Goal: Task Accomplishment & Management: Manage account settings

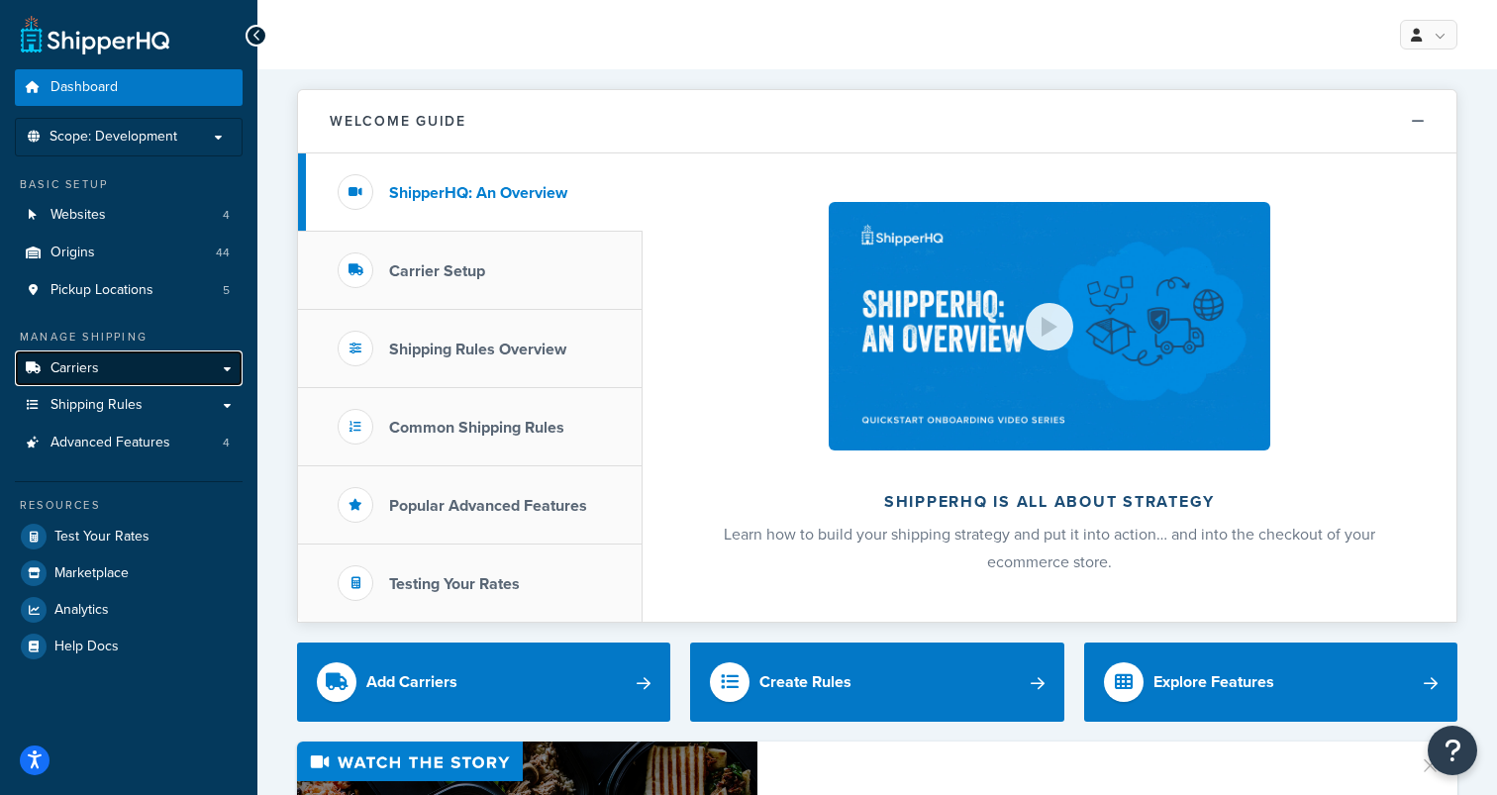
click at [177, 366] on link "Carriers" at bounding box center [129, 369] width 228 height 37
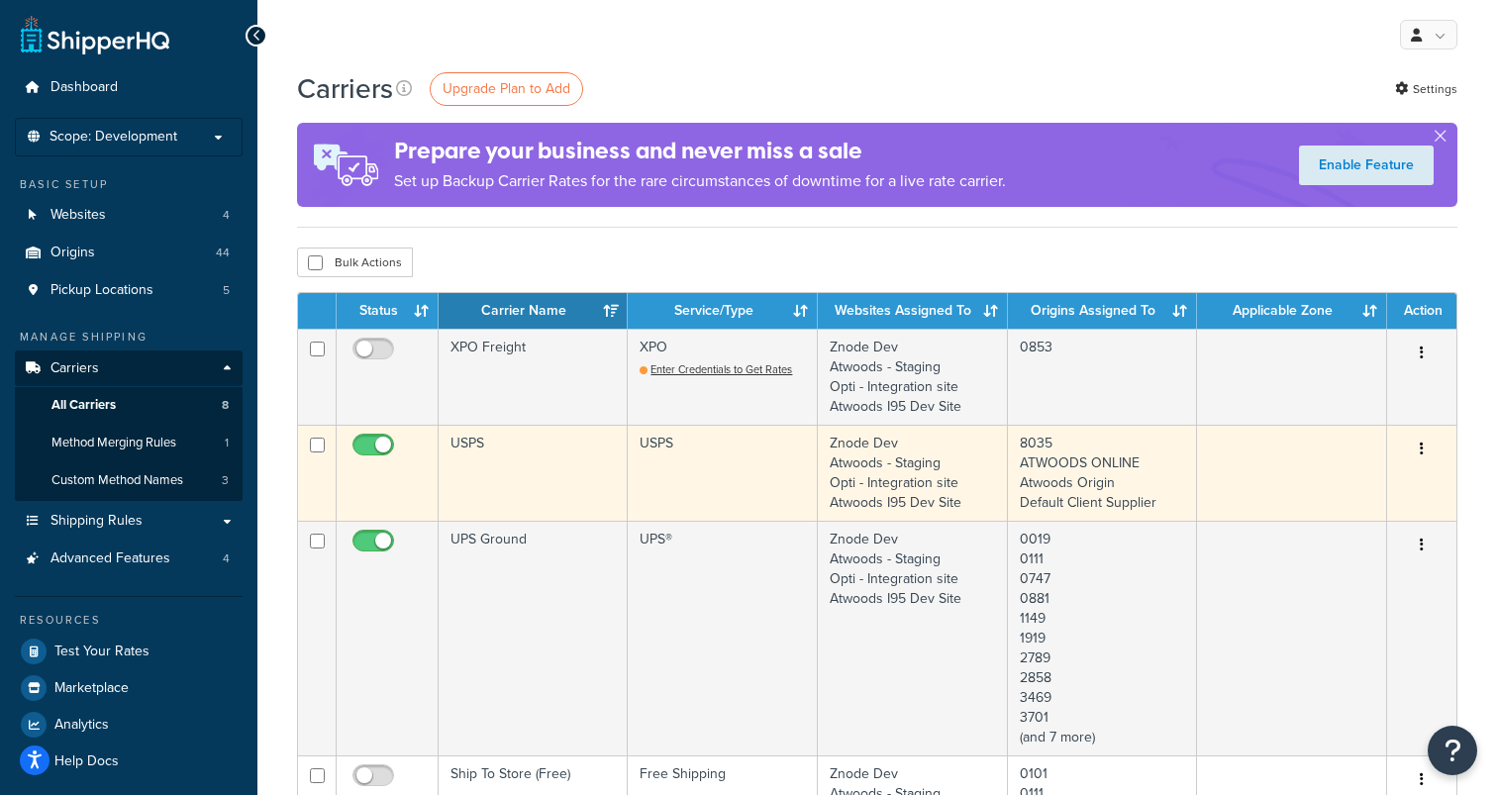
click at [506, 449] on td "USPS" at bounding box center [533, 473] width 189 height 96
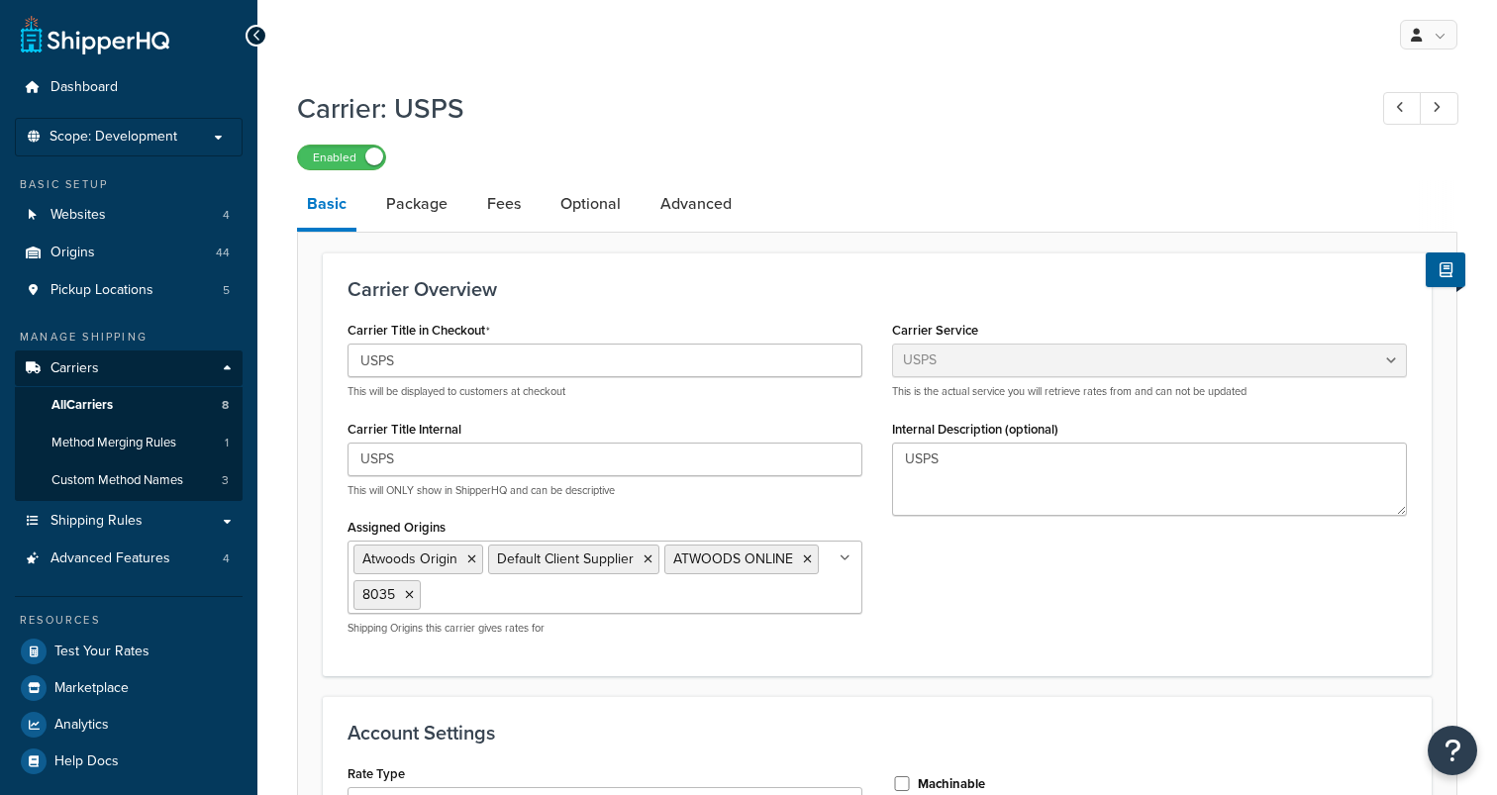
select select "usps"
select select "ONLINE"
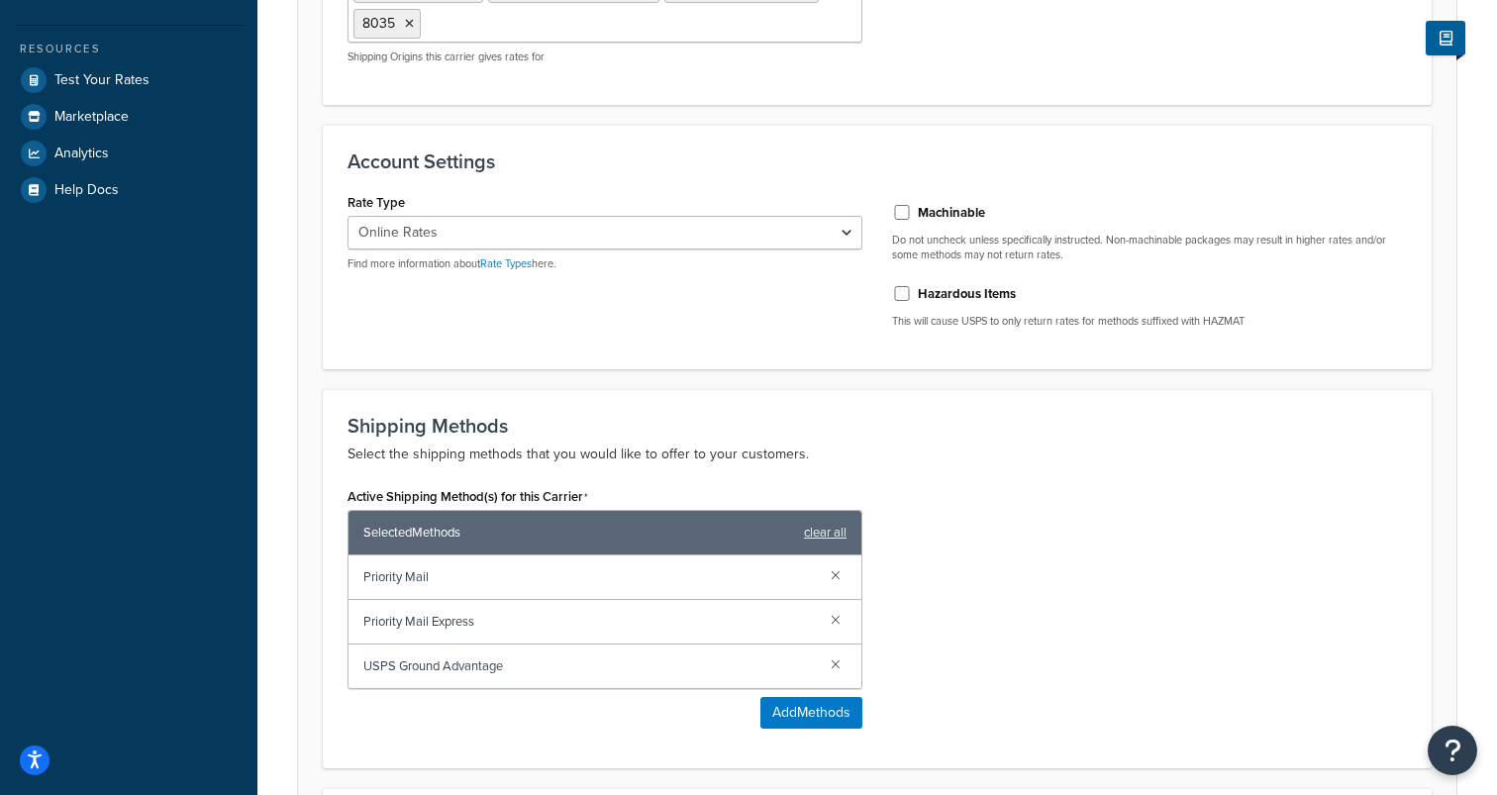
scroll to position [572, 0]
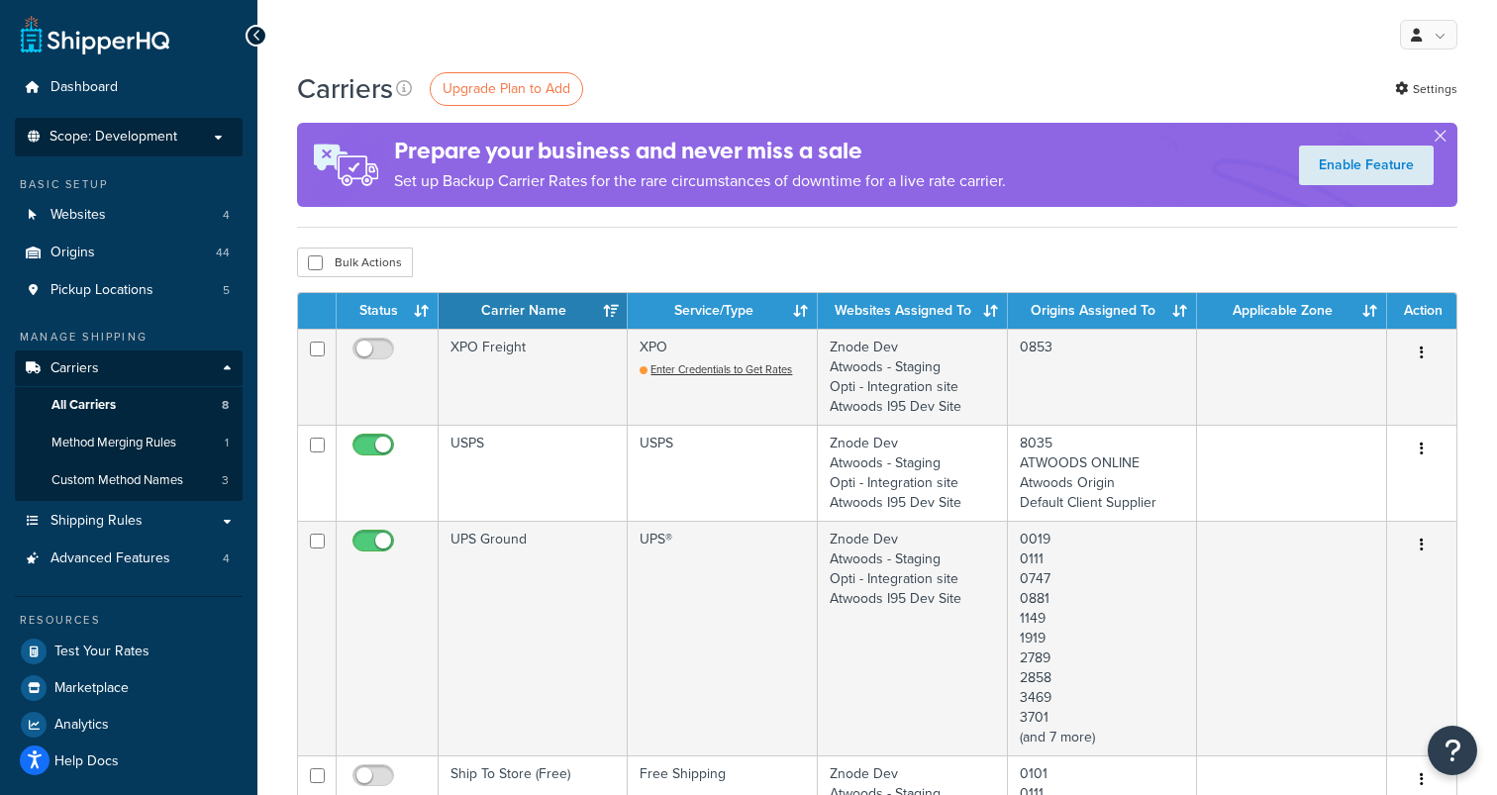
click at [151, 133] on span "Scope: Development" at bounding box center [114, 137] width 128 height 17
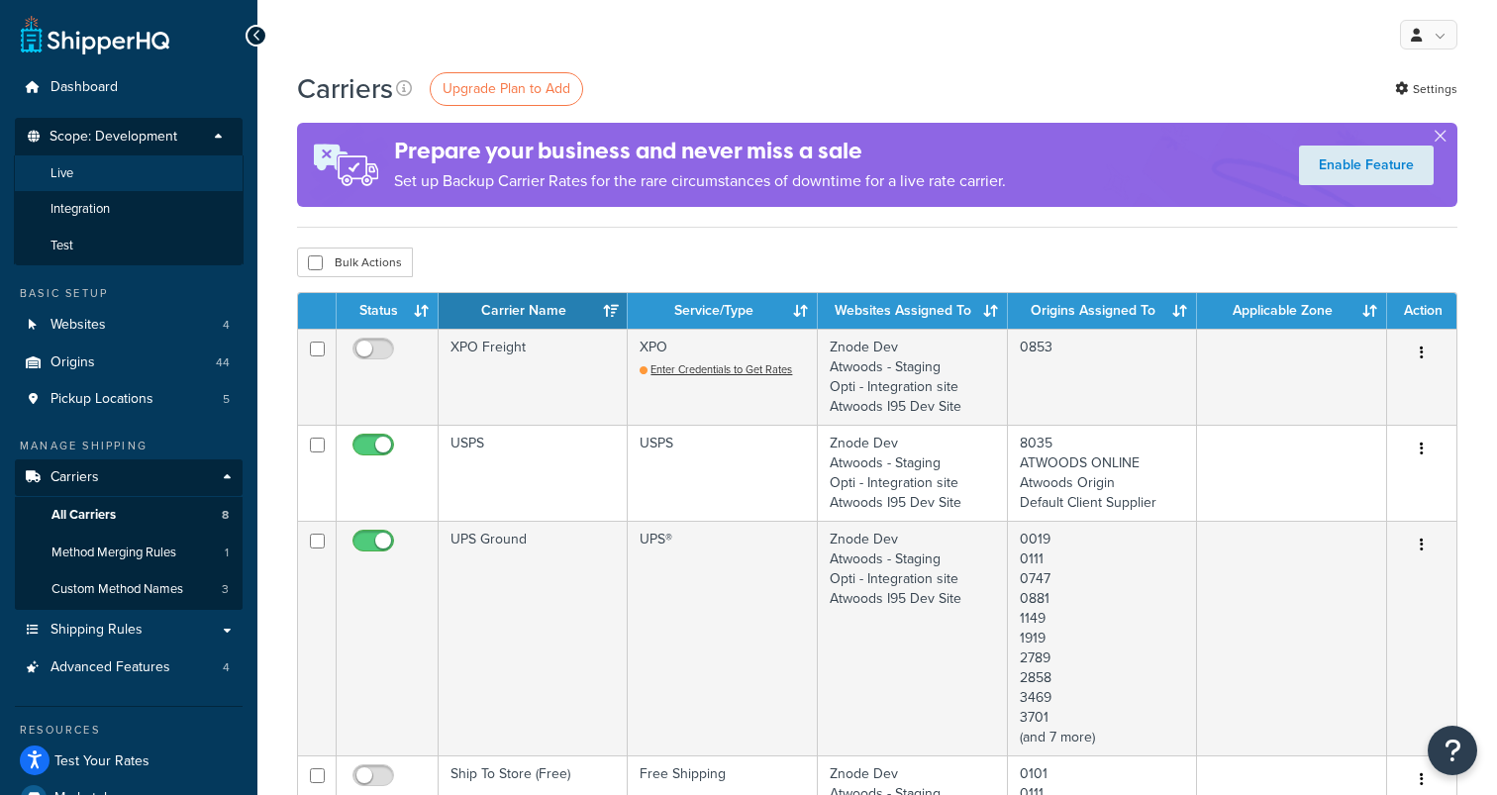
click at [78, 169] on li "Live" at bounding box center [129, 173] width 230 height 37
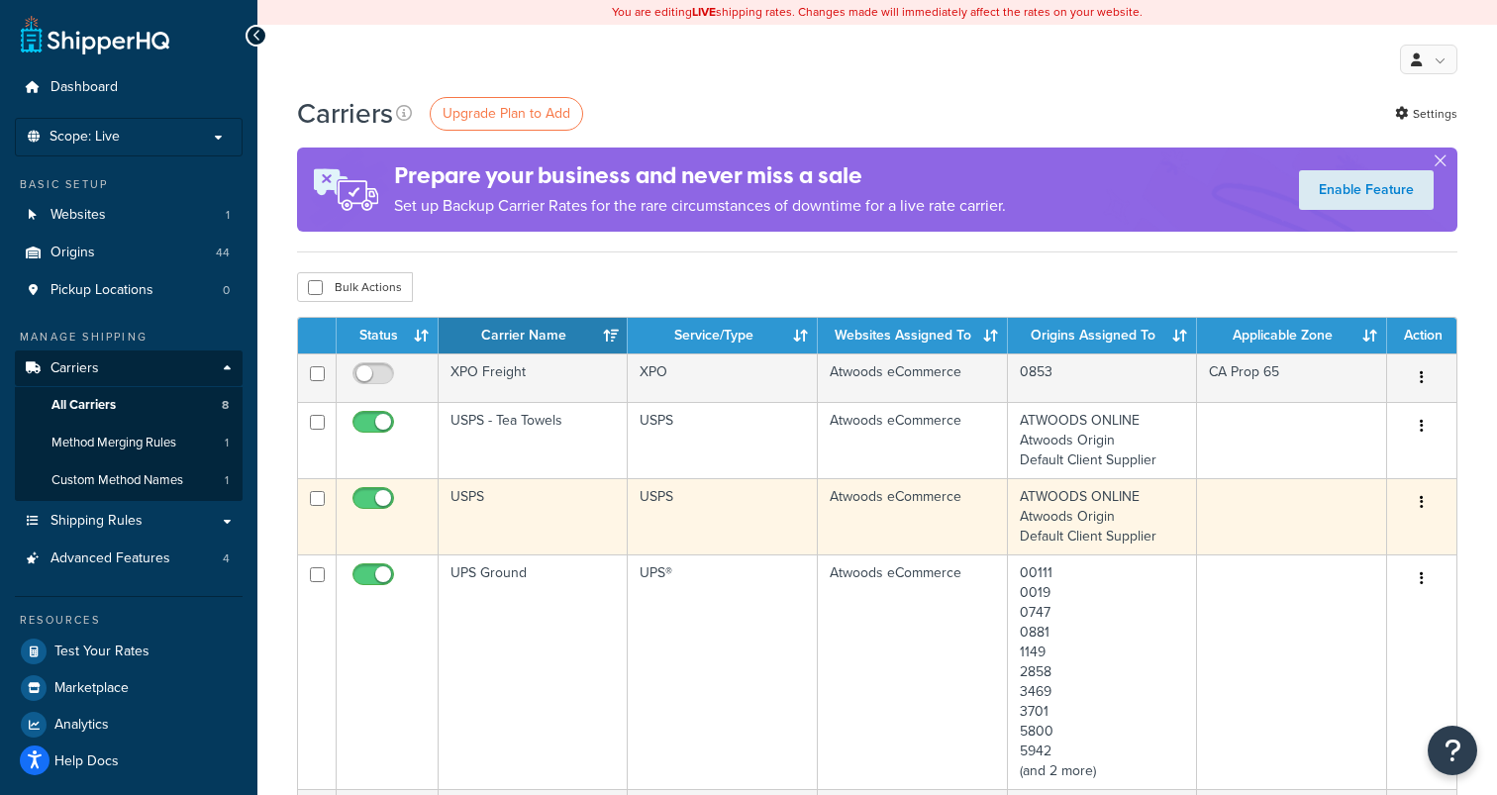
click at [475, 497] on td "USPS" at bounding box center [533, 516] width 189 height 76
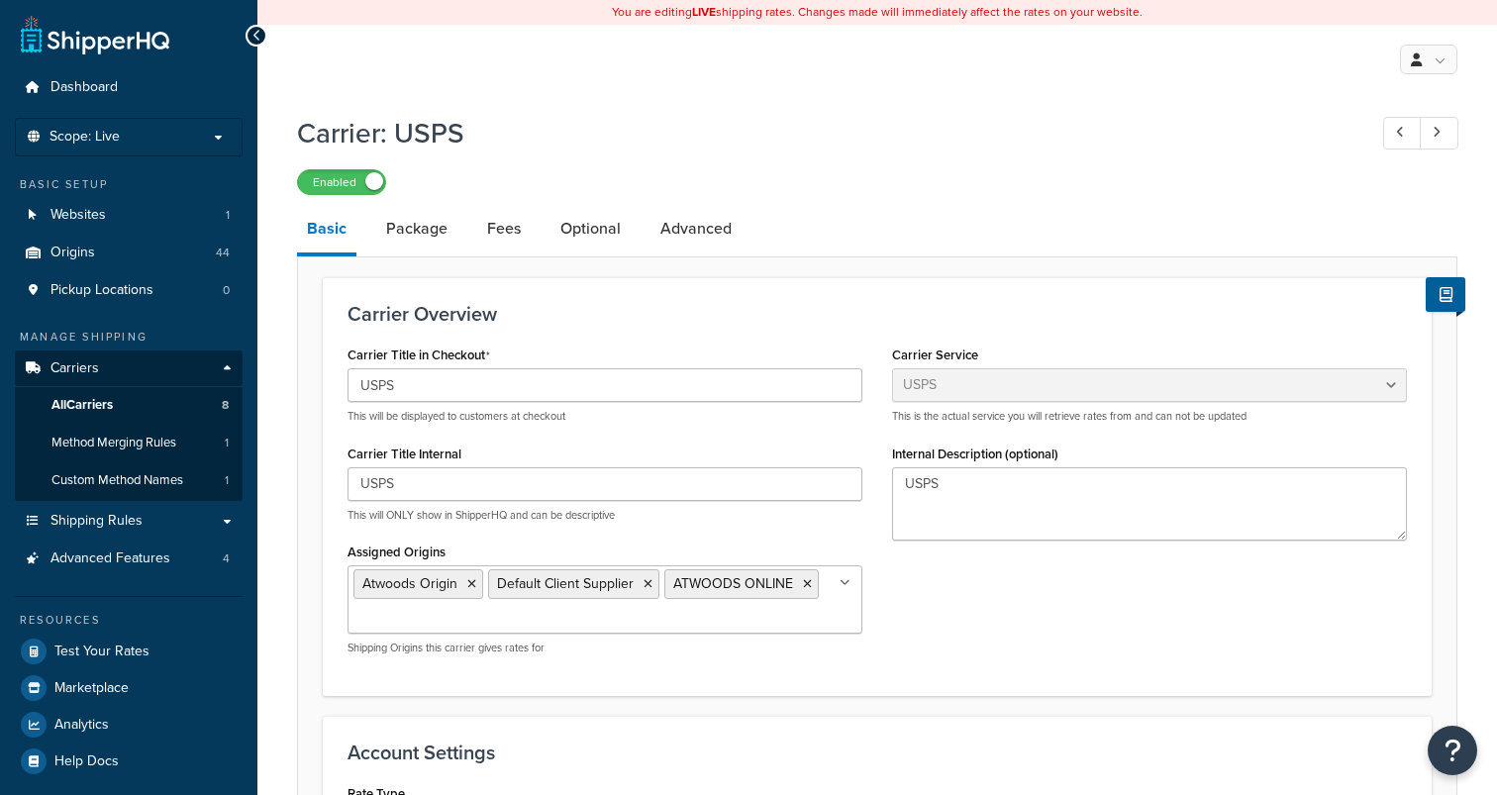
select select "usps"
select select "ONLINE"
click at [79, 406] on span "All Carriers" at bounding box center [81, 405] width 61 height 17
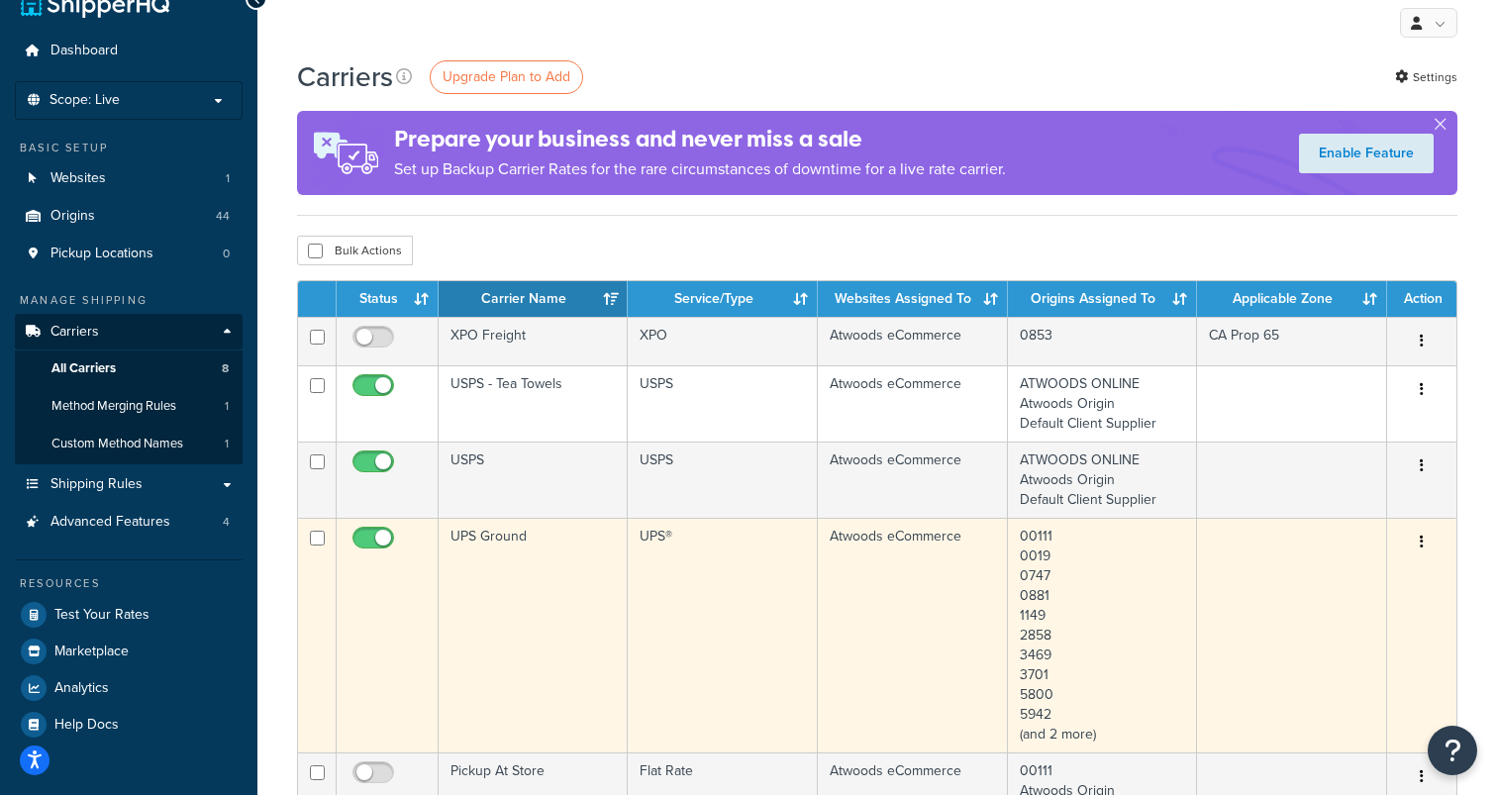
scroll to position [41, 0]
